Goal: Communication & Community: Answer question/provide support

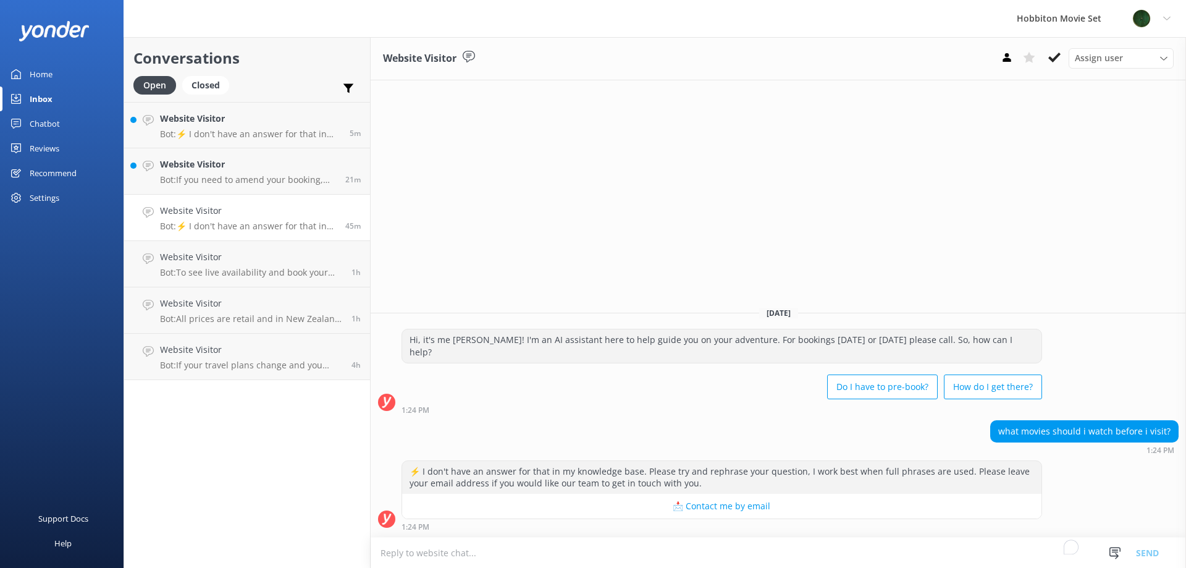
click at [254, 185] on p "Bot: If you need to amend your booking, please contact our team at [EMAIL_ADDRE…" at bounding box center [248, 179] width 176 height 11
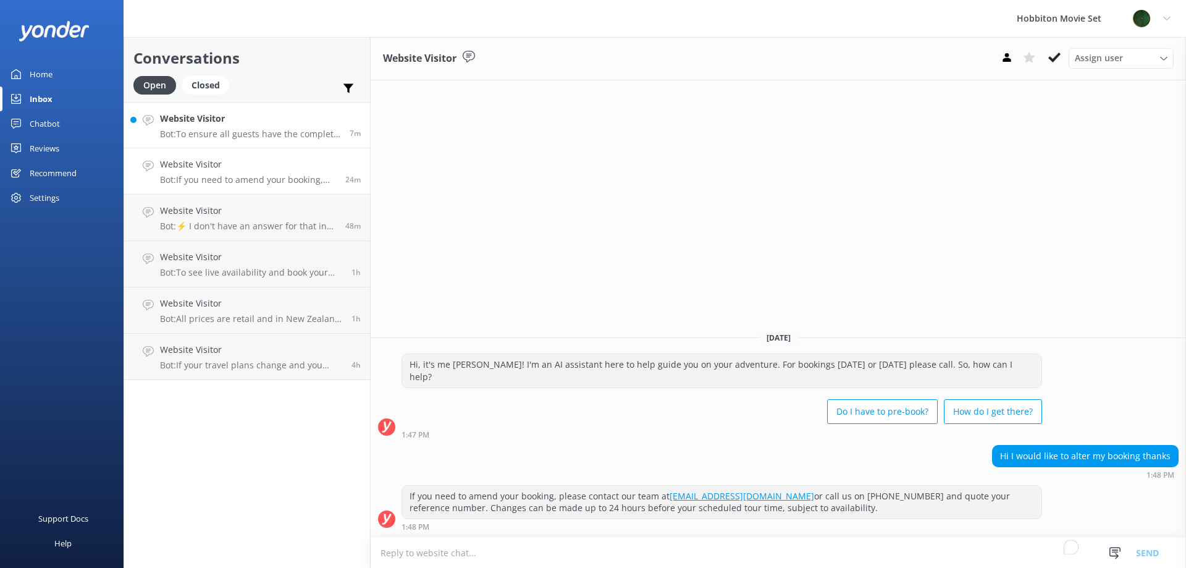
click at [243, 136] on p "Bot: To ensure all guests have the complete experience, the only way to access …" at bounding box center [250, 133] width 180 height 11
